Goal: Transaction & Acquisition: Subscribe to service/newsletter

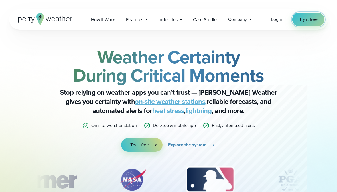
click at [310, 17] on span "Try it free" at bounding box center [308, 19] width 19 height 7
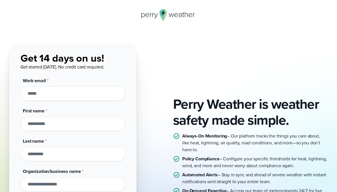
click at [163, 15] on icon at bounding box center [163, 13] width 4 height 6
